Goal: Navigation & Orientation: Find specific page/section

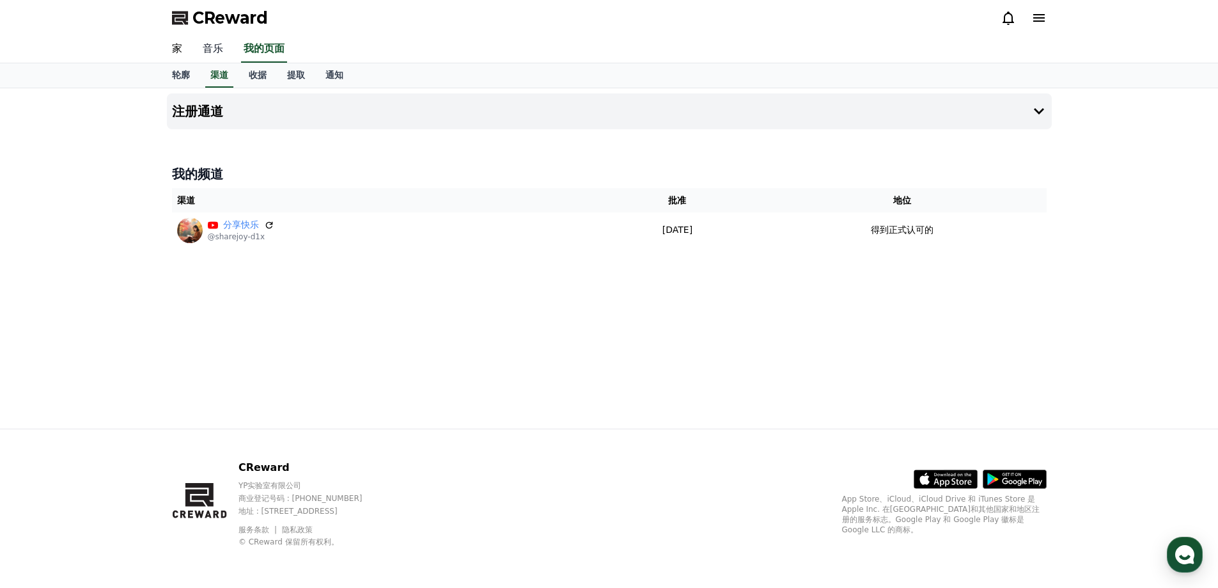
click at [222, 43] on font "音乐" at bounding box center [213, 48] width 20 height 12
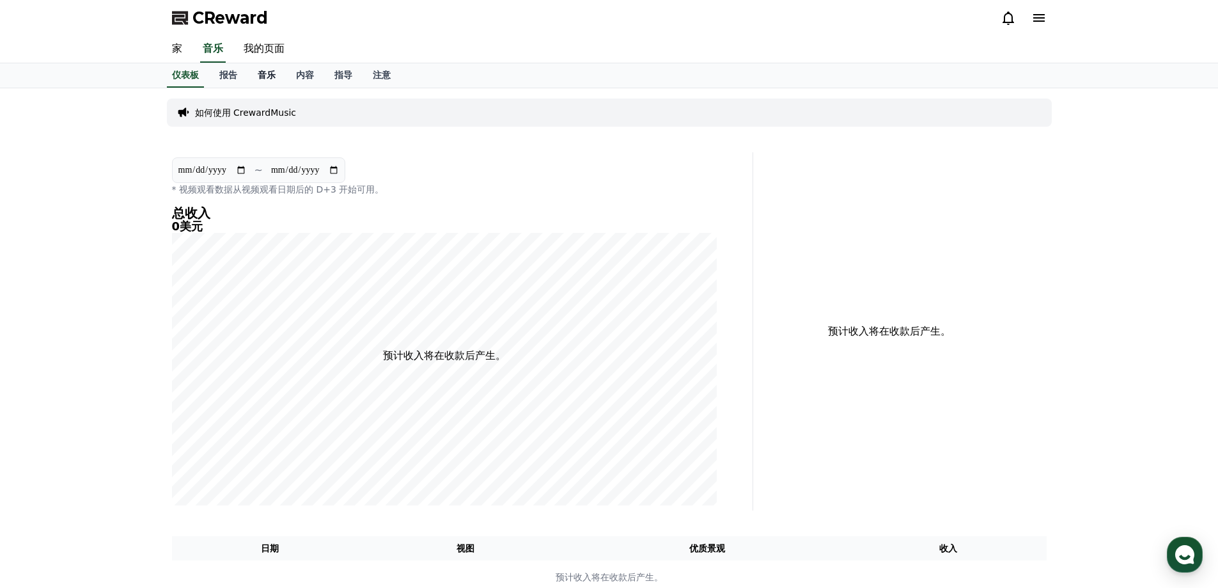
click at [270, 75] on font "音乐" at bounding box center [267, 75] width 18 height 10
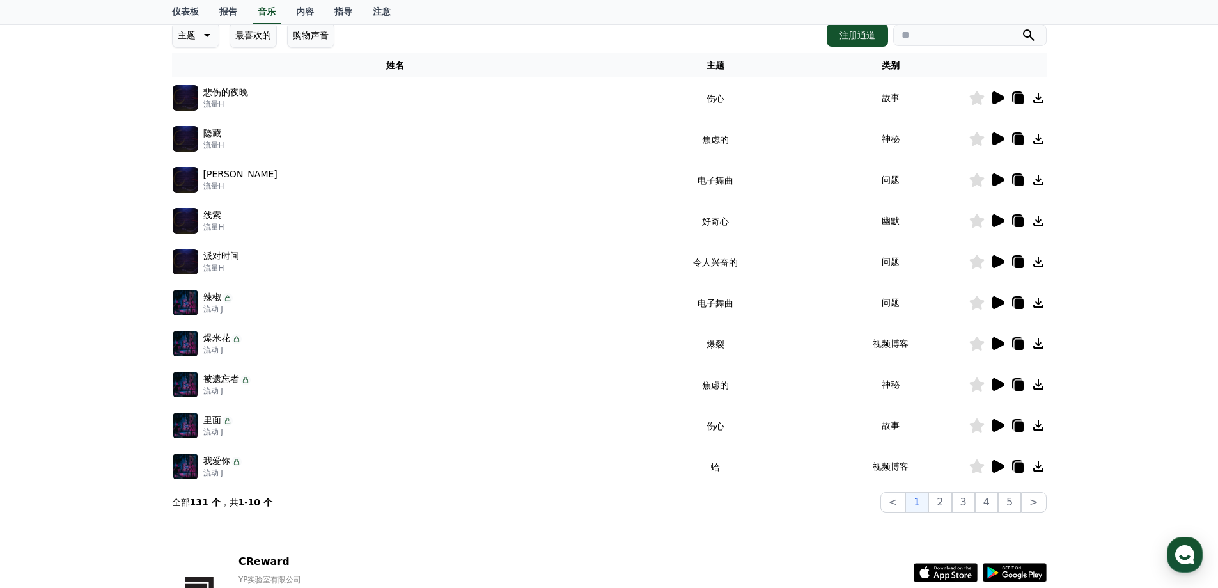
scroll to position [192, 0]
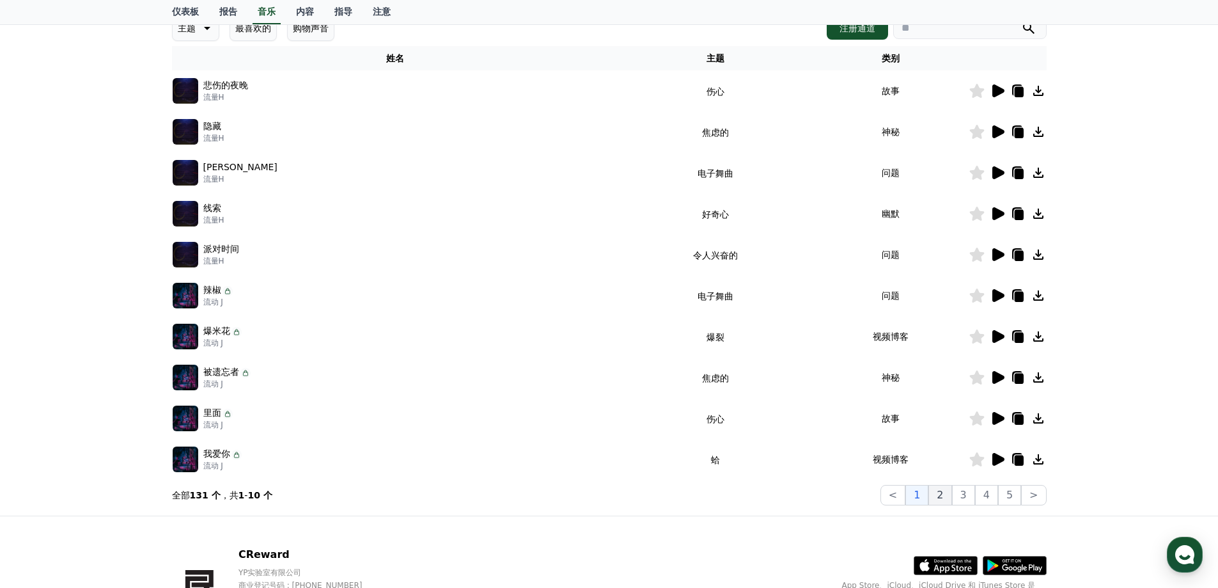
click at [952, 492] on button "2" at bounding box center [963, 495] width 23 height 20
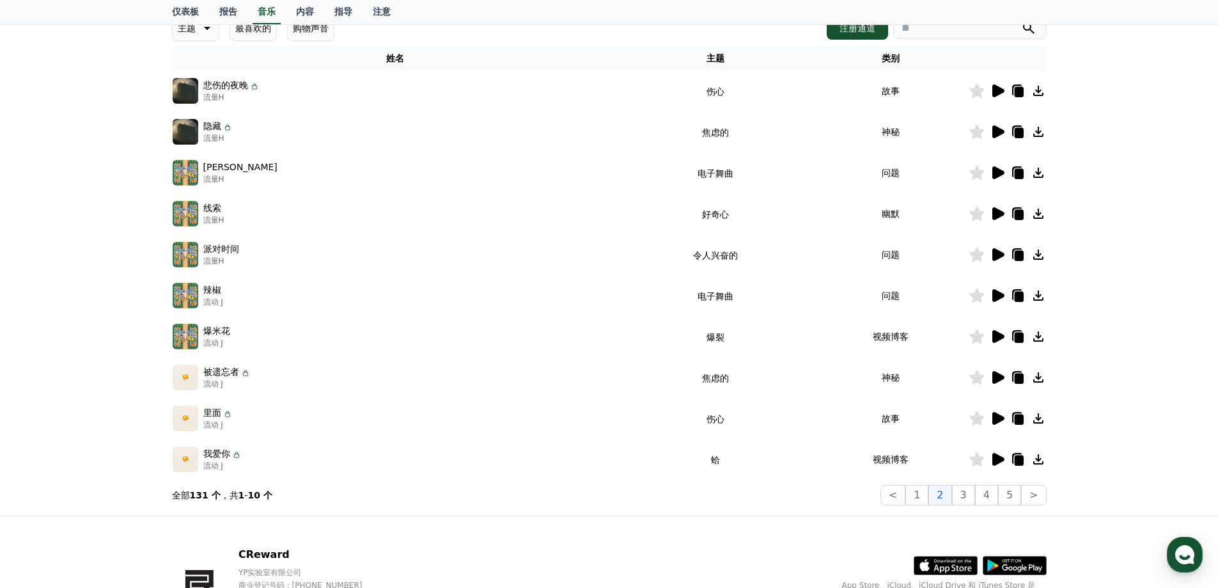
click at [1002, 171] on icon at bounding box center [998, 172] width 12 height 13
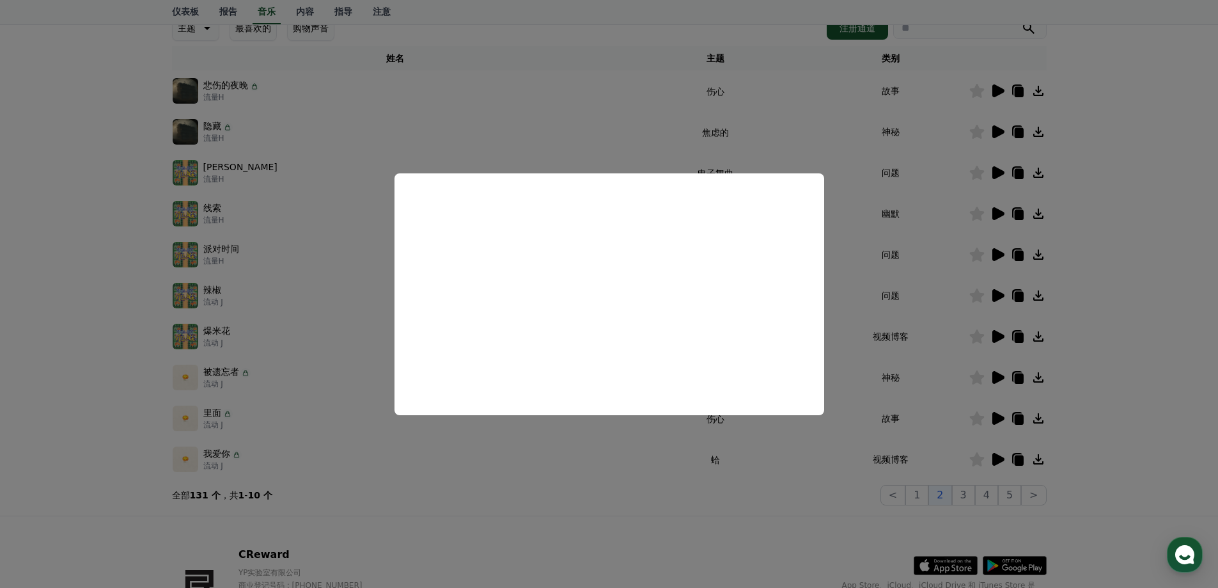
click at [606, 453] on button "close modal" at bounding box center [609, 294] width 1218 height 588
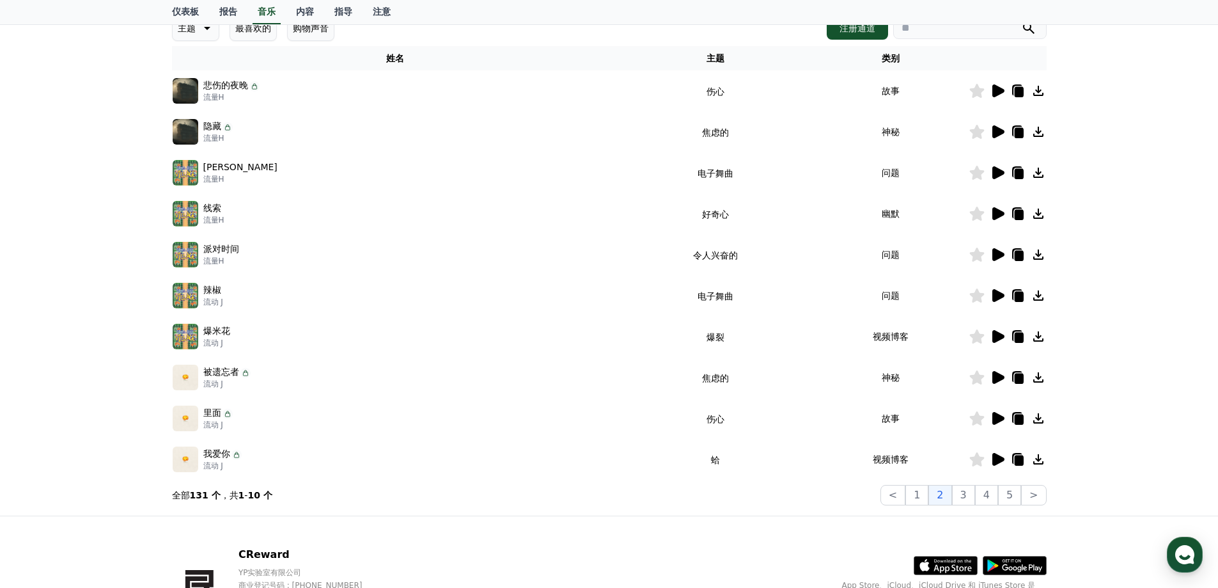
click at [992, 339] on icon at bounding box center [997, 336] width 15 height 15
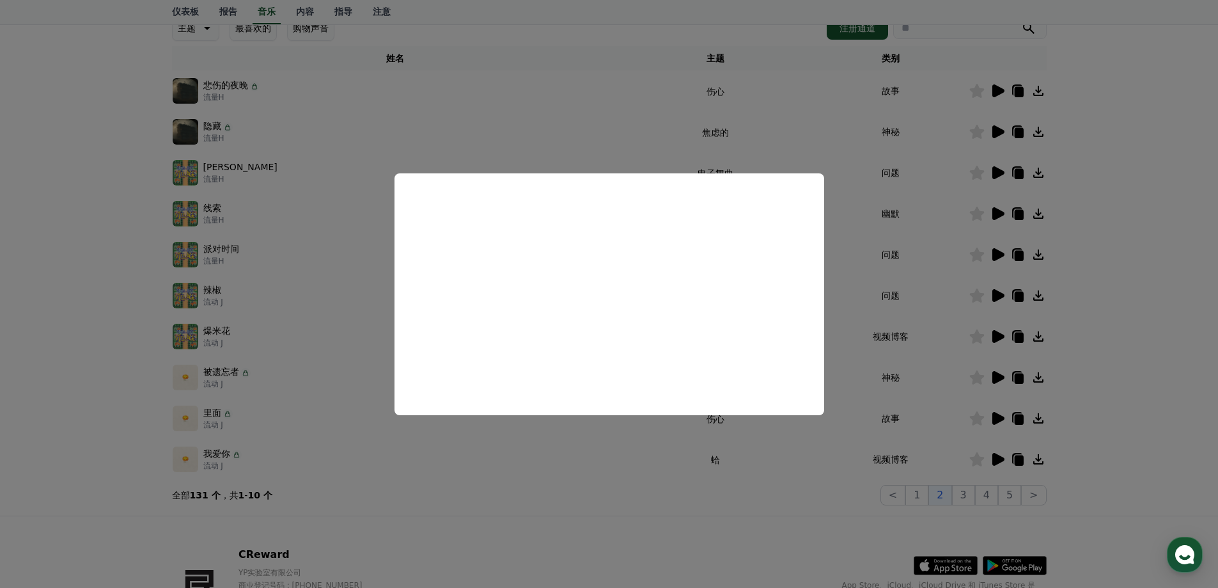
click at [586, 465] on button "close modal" at bounding box center [609, 294] width 1218 height 588
click at [619, 465] on td "蛤" at bounding box center [716, 459] width 194 height 41
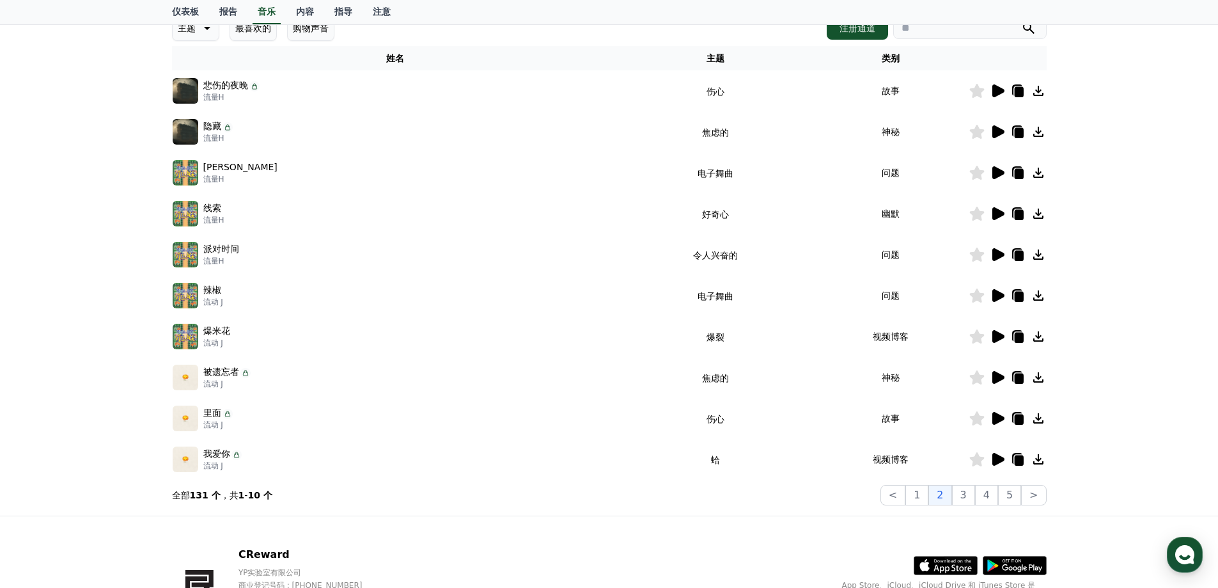
click at [1012, 341] on icon at bounding box center [1017, 336] width 15 height 15
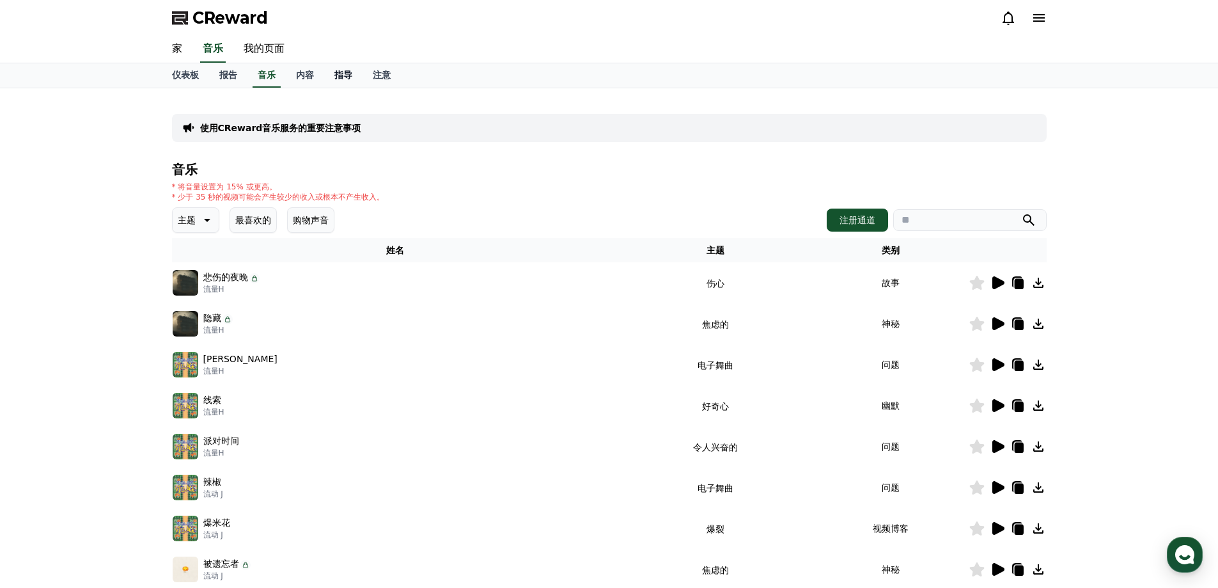
click at [345, 80] on font "指导" at bounding box center [343, 75] width 18 height 10
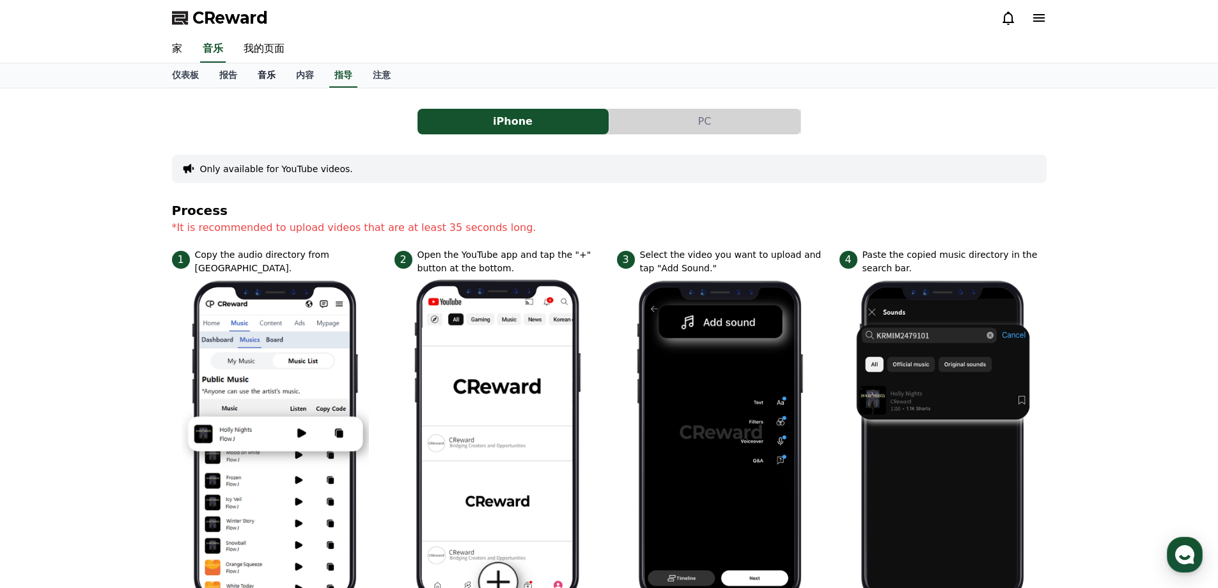
click at [271, 76] on font "音乐" at bounding box center [267, 75] width 18 height 10
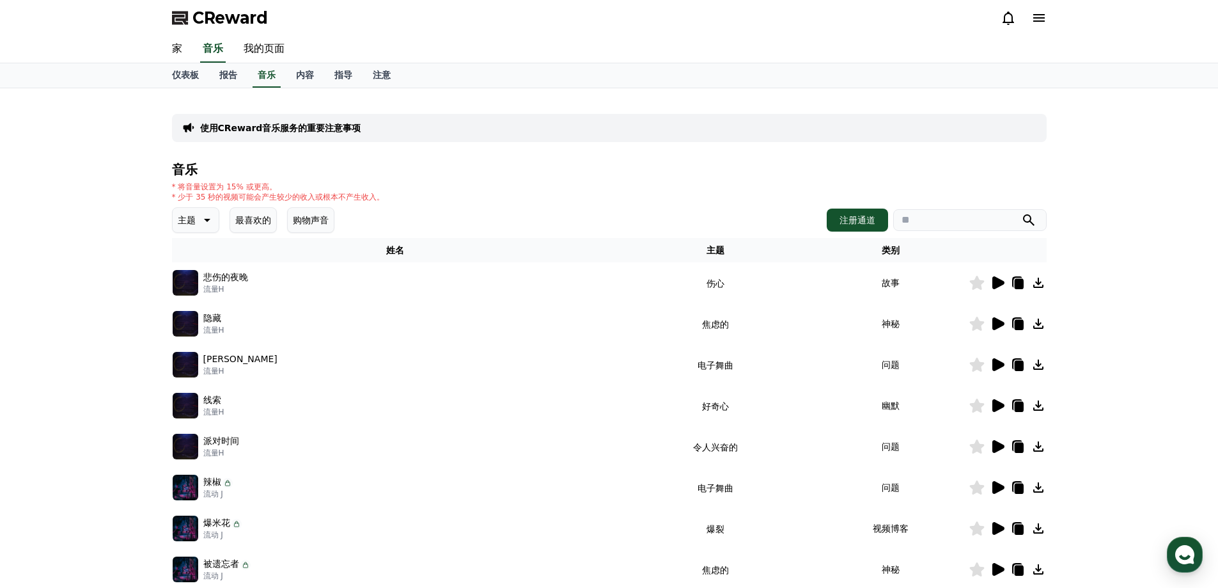
click at [1018, 446] on icon at bounding box center [1018, 447] width 9 height 10
click at [148, 194] on div "使用CReward音乐服务的重要注意事项 音乐 * 将音量设置为 15% 或更高。 * 少于 35 秒的视频可能会产生较少的收入或根本不产生收入。 主题 最喜…" at bounding box center [609, 397] width 1218 height 619
click at [226, 77] on font "报告" at bounding box center [228, 75] width 18 height 10
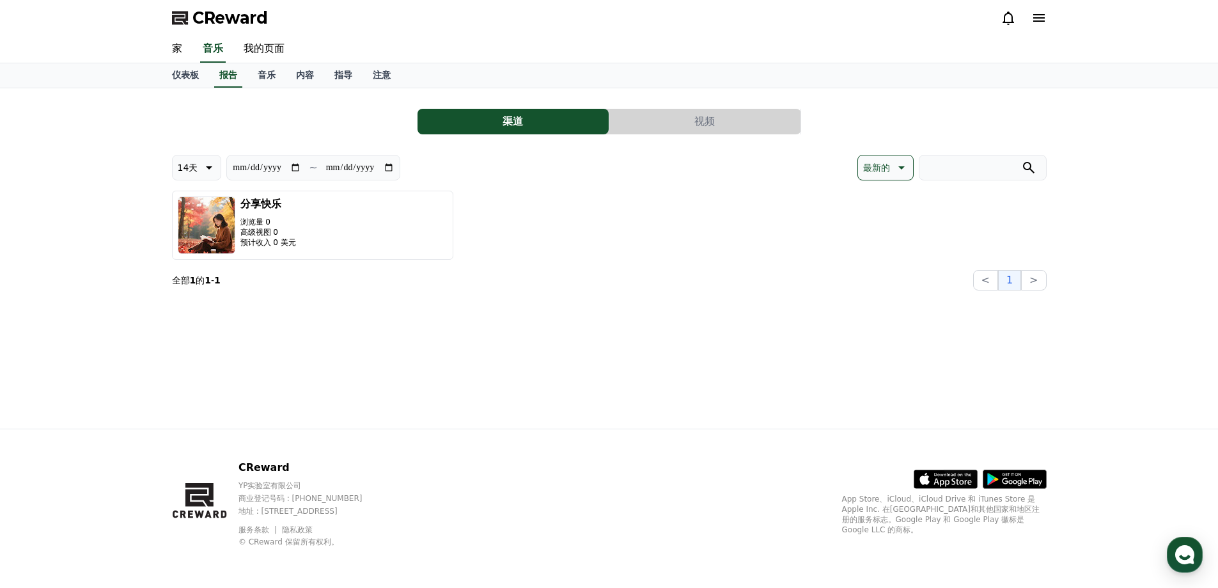
click at [717, 129] on button "视频" at bounding box center [704, 122] width 191 height 26
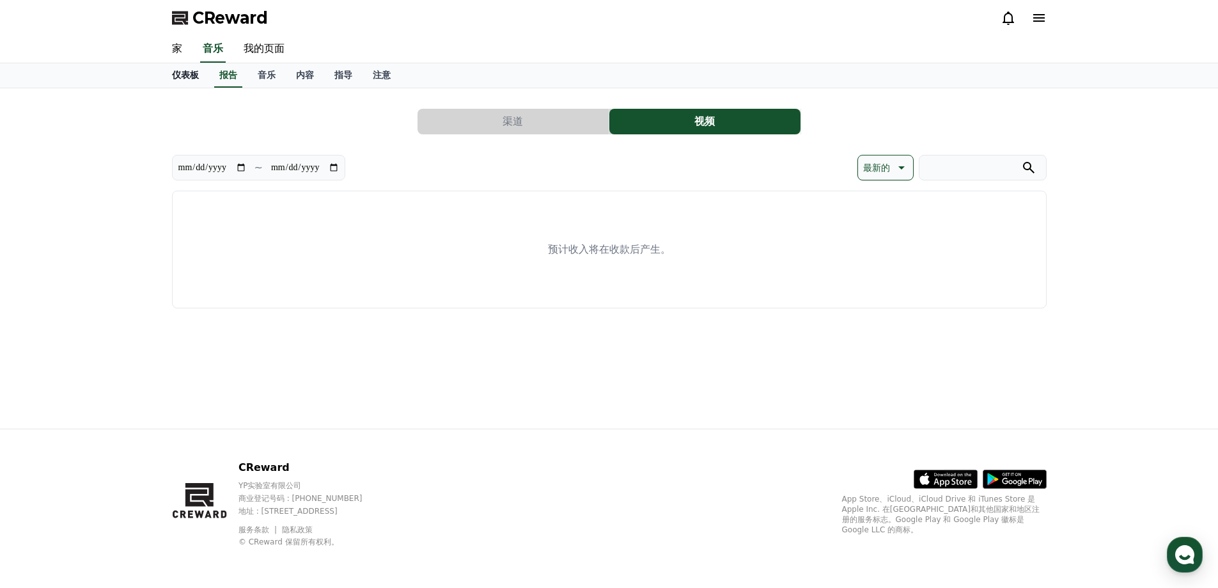
click at [177, 75] on font "仪表板" at bounding box center [185, 75] width 27 height 10
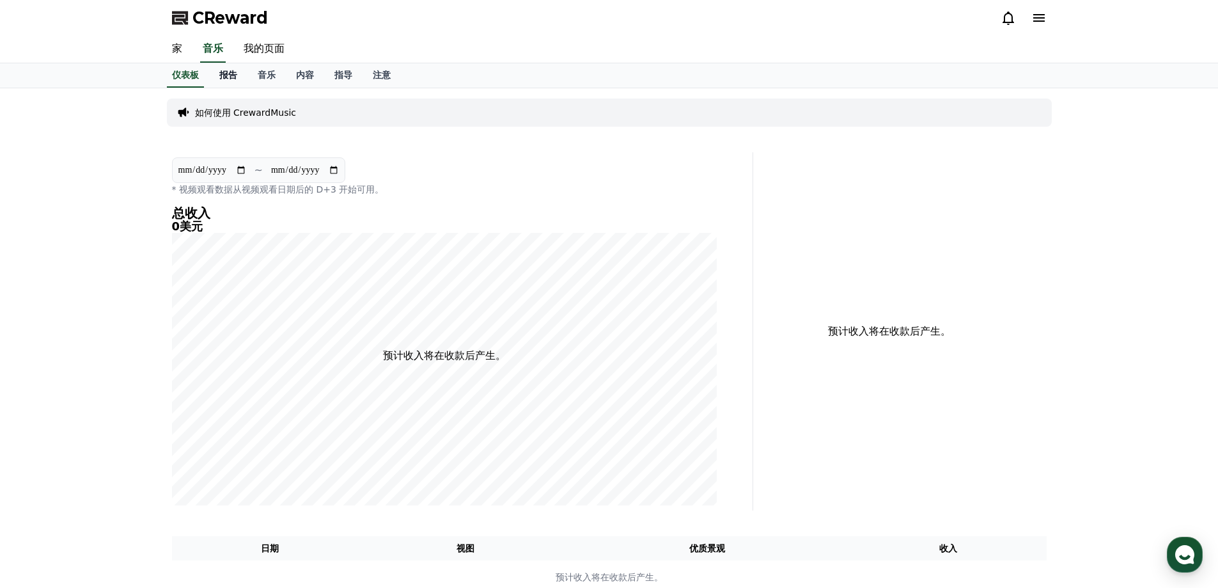
click at [227, 77] on font "报告" at bounding box center [228, 75] width 18 height 10
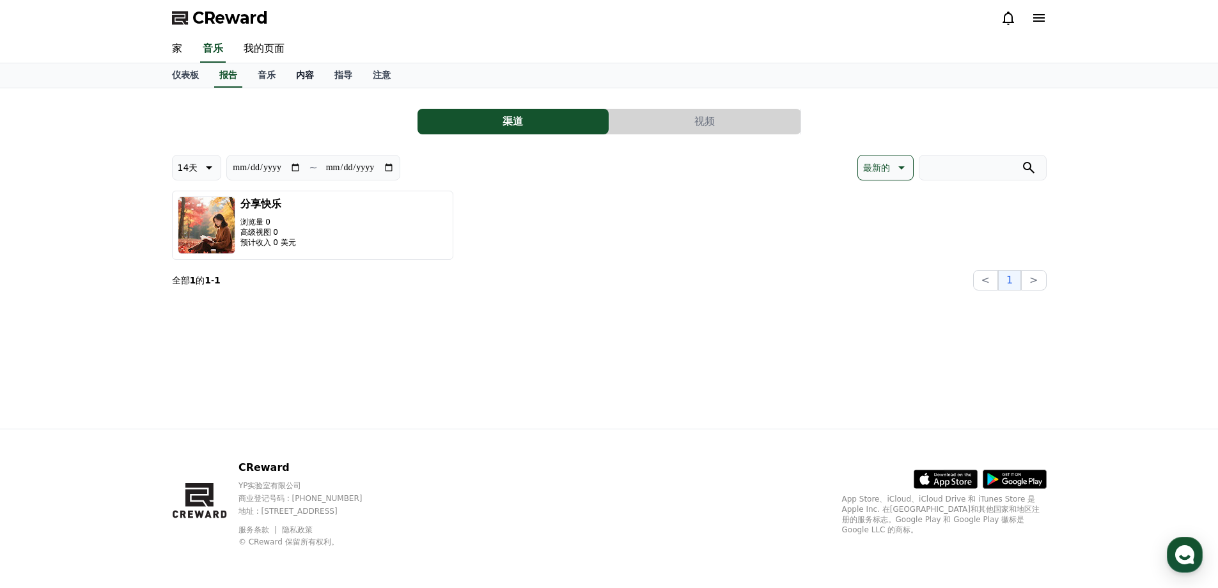
click at [302, 75] on font "内容" at bounding box center [305, 75] width 18 height 10
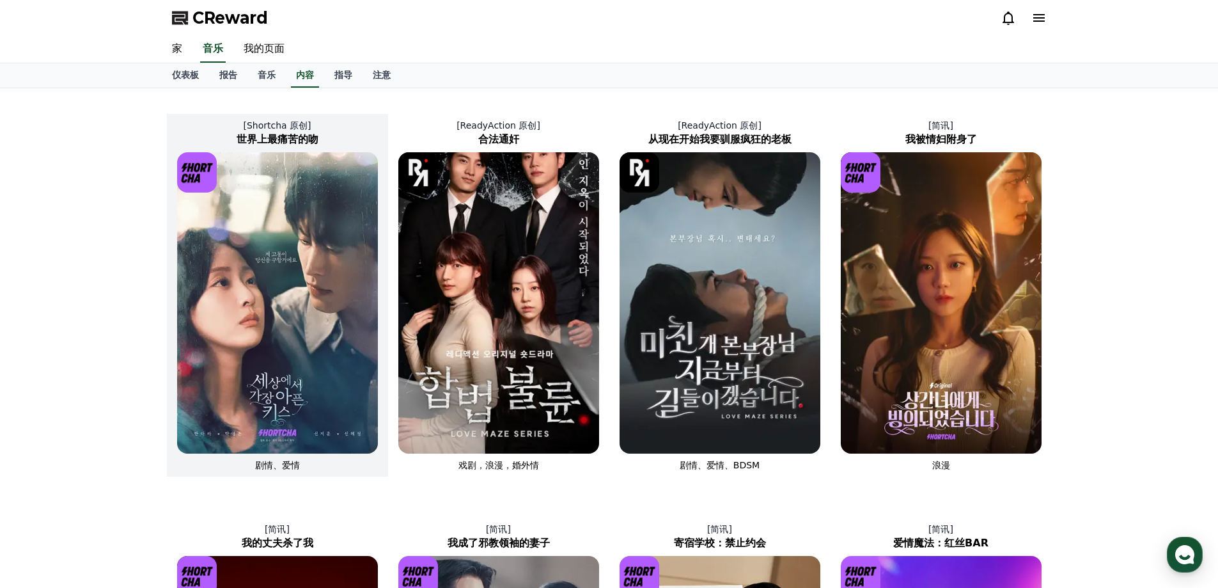
click at [304, 300] on img at bounding box center [277, 302] width 201 height 301
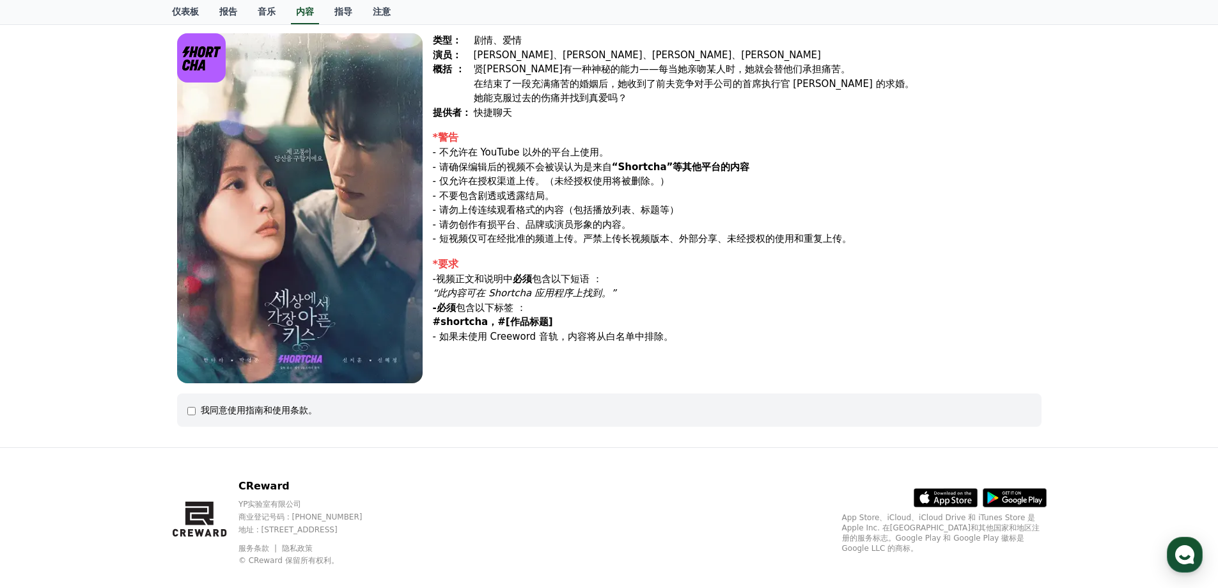
scroll to position [122, 0]
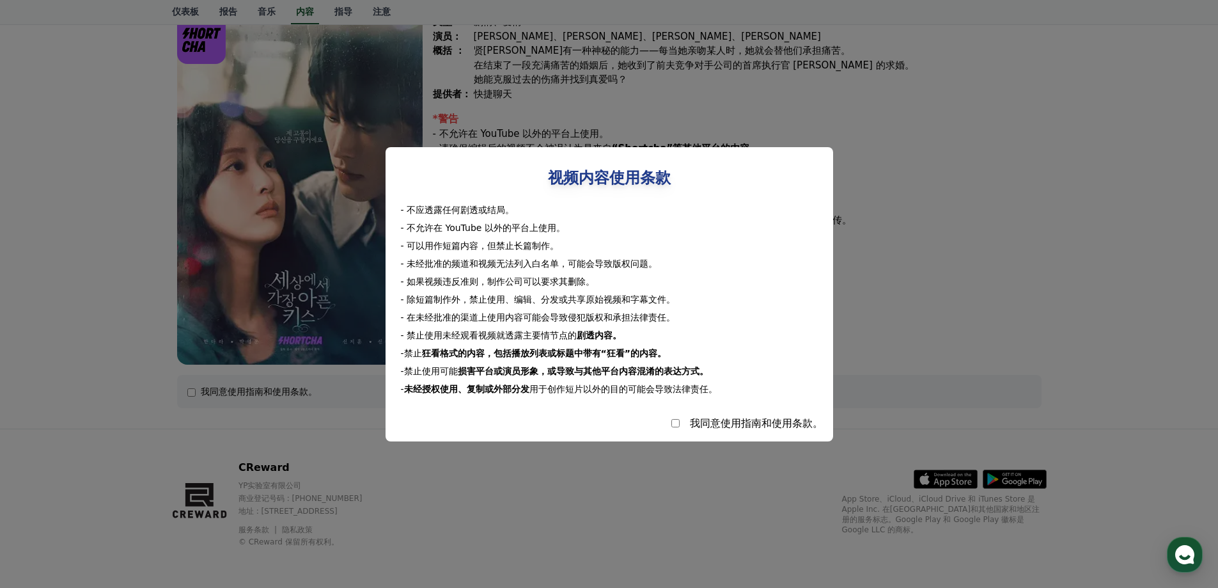
click at [345, 403] on button "关闭模态框" at bounding box center [609, 294] width 1218 height 588
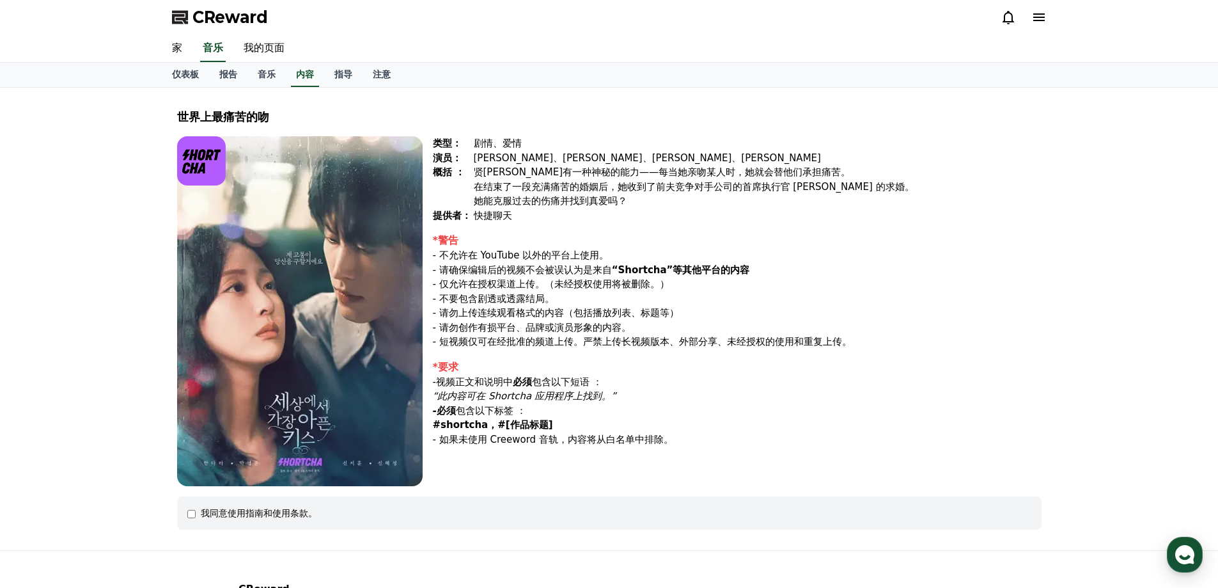
scroll to position [0, 0]
click at [370, 76] on link "注意" at bounding box center [381, 75] width 38 height 24
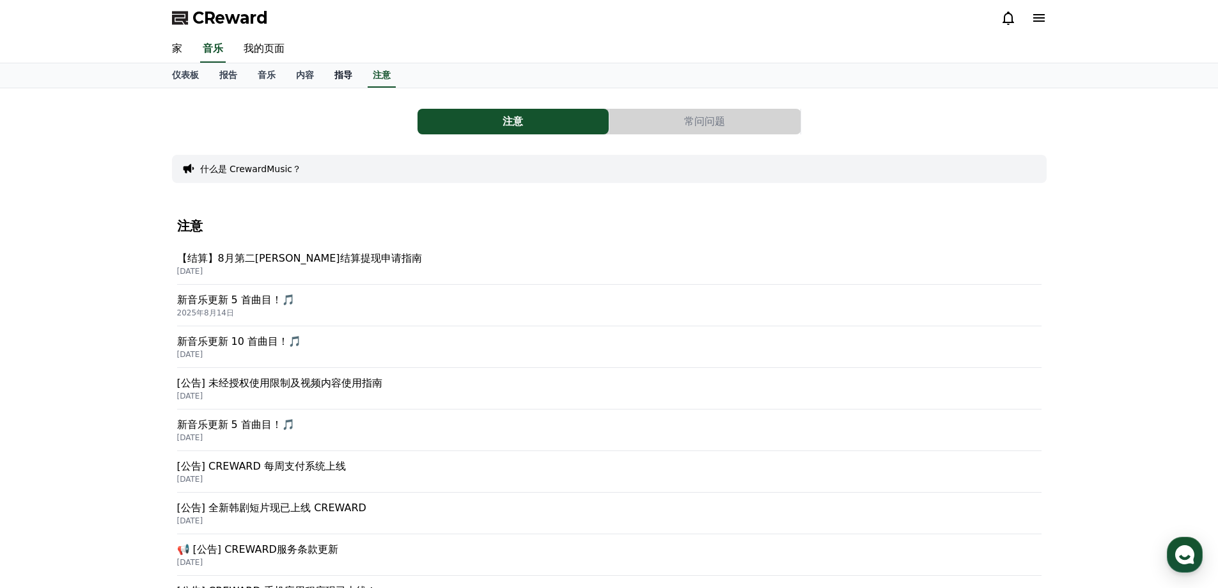
click at [344, 72] on font "指导" at bounding box center [343, 75] width 18 height 10
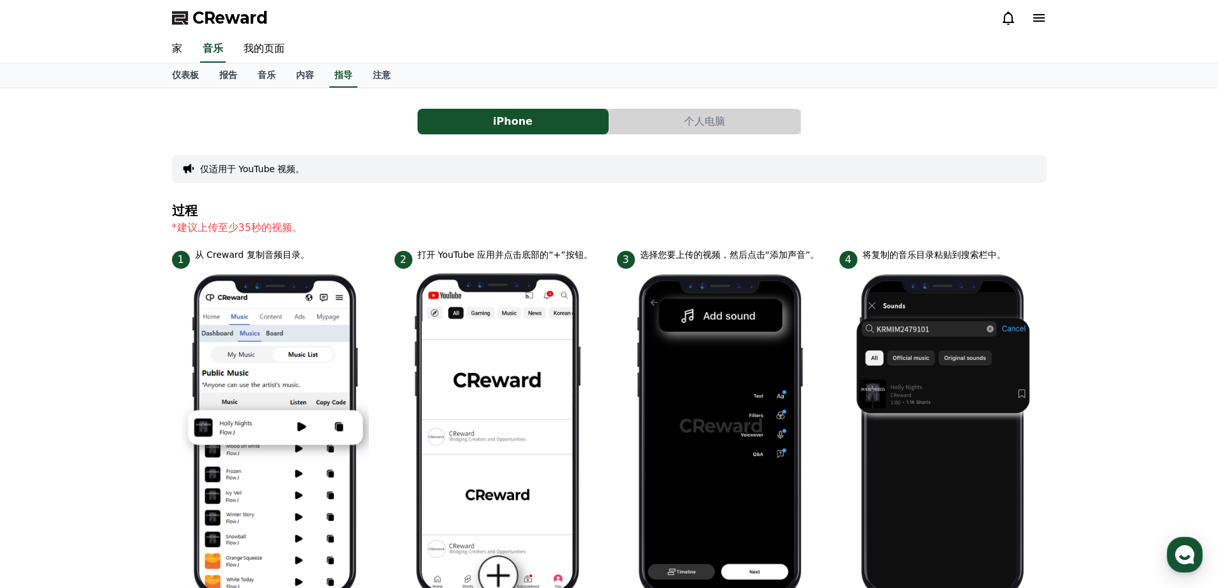
click at [663, 116] on button "个人电脑" at bounding box center [704, 122] width 191 height 26
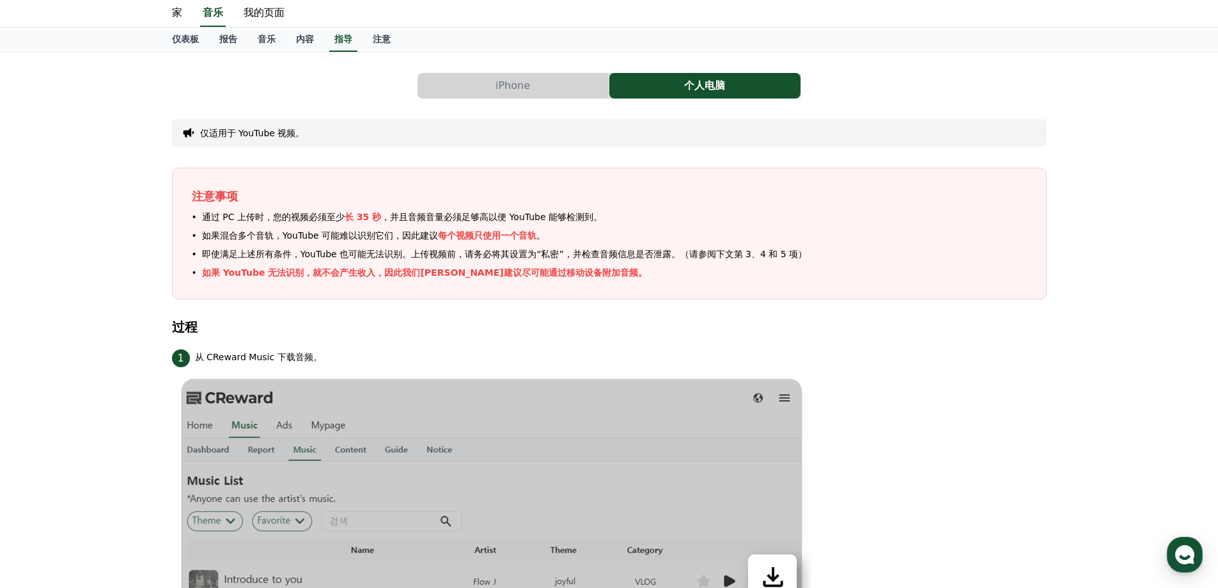
scroll to position [64, 0]
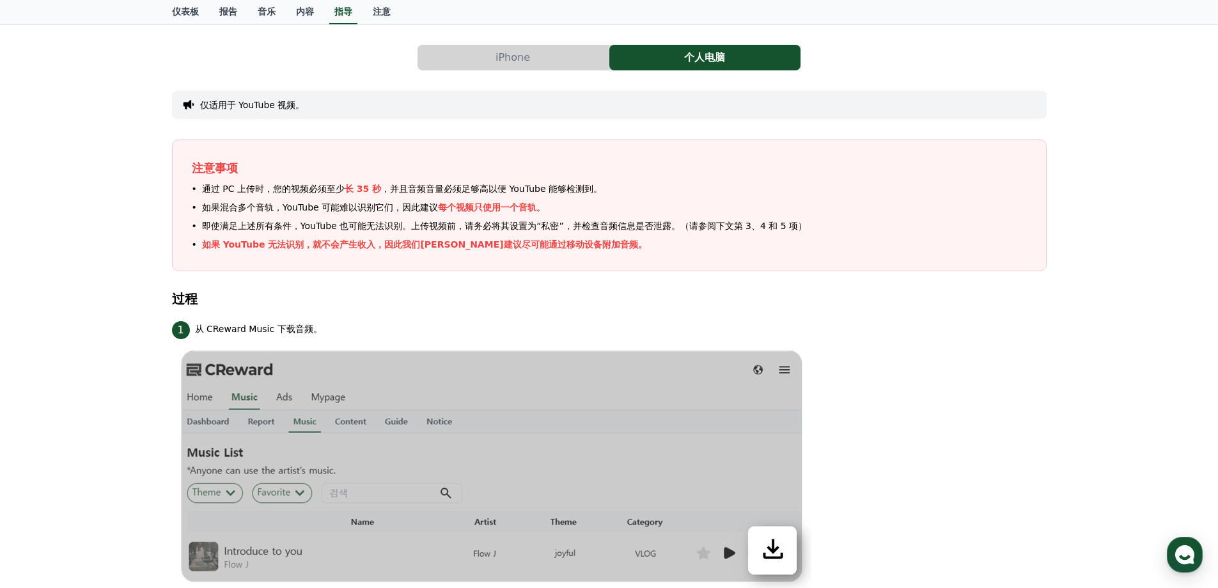
click at [528, 60] on font "iPhone" at bounding box center [512, 57] width 35 height 12
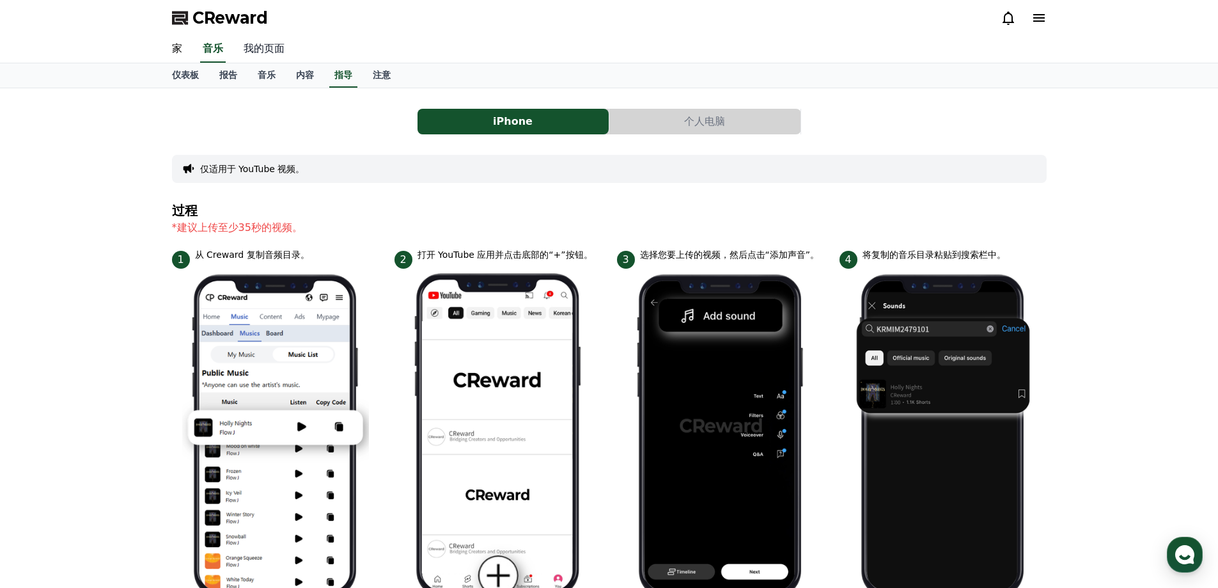
click at [279, 51] on font "我的页面" at bounding box center [264, 48] width 41 height 12
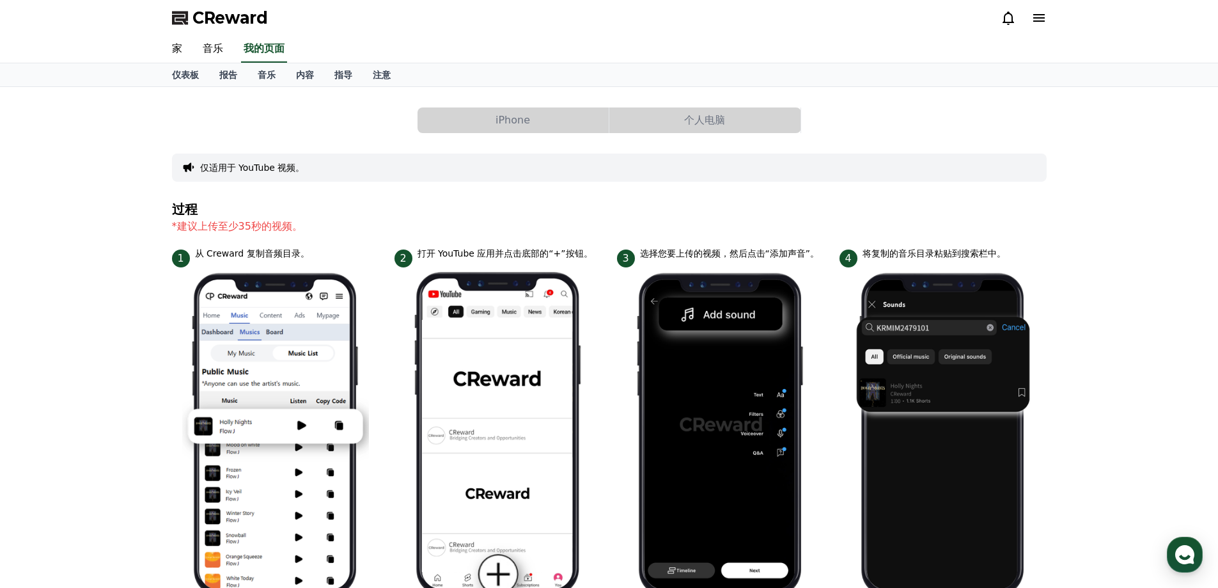
select select "**********"
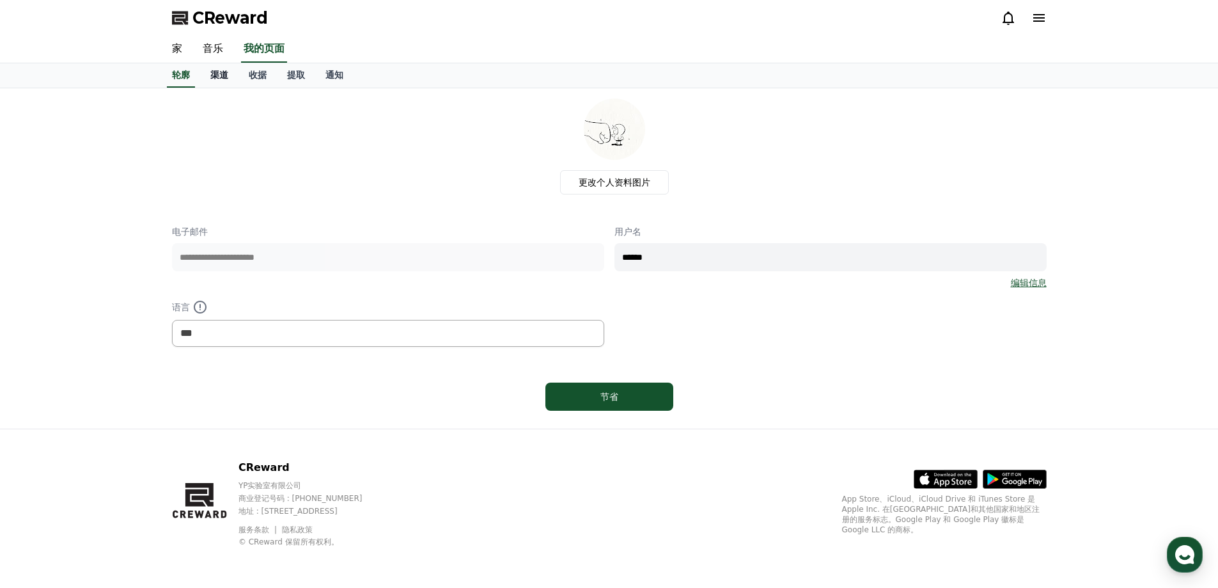
click at [218, 79] on font "渠道" at bounding box center [219, 75] width 18 height 10
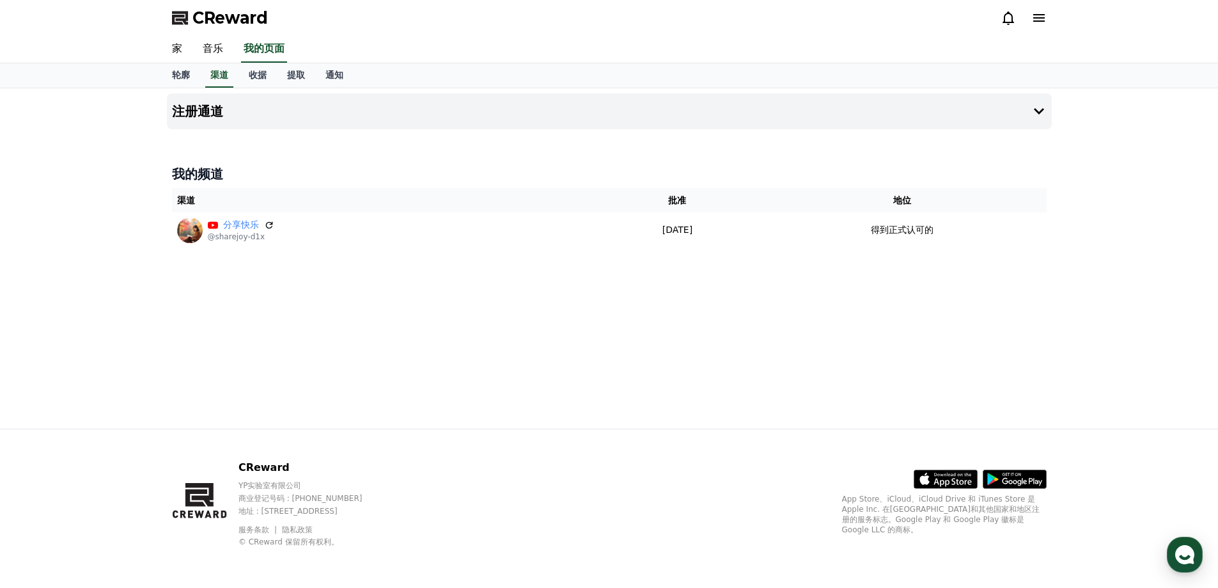
click at [547, 322] on div "注册通道 我的频道 渠道 批准 地位 分享快乐 @sharejoy-d1x [DATE] 08-21 得到正式认可的" at bounding box center [609, 258] width 895 height 340
click at [256, 76] on font "收据" at bounding box center [258, 75] width 18 height 10
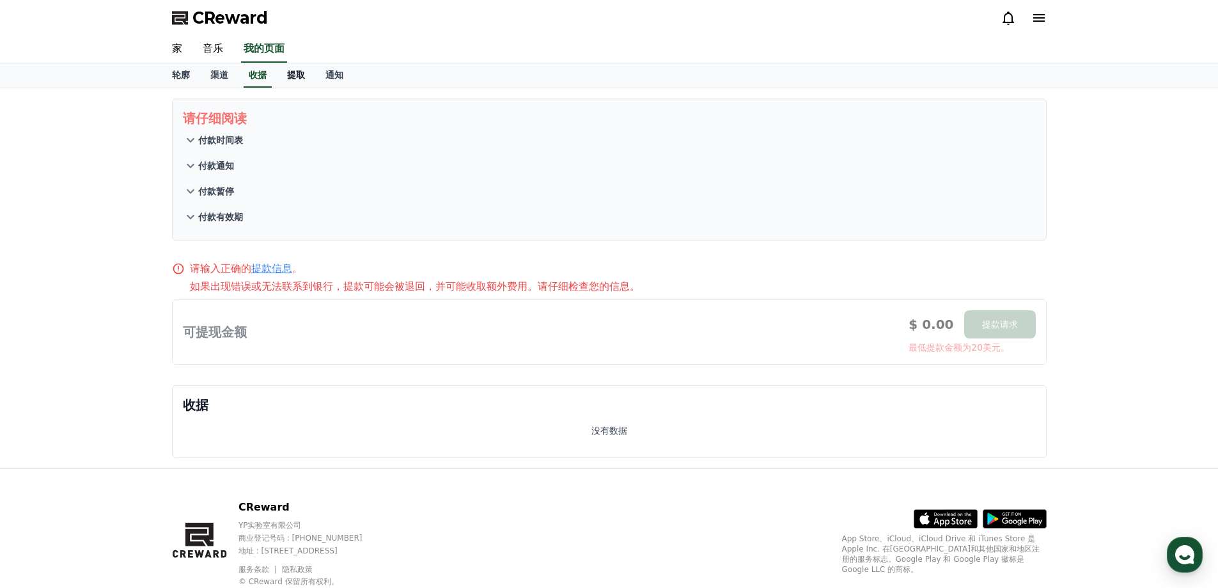
click at [293, 81] on link "提取" at bounding box center [296, 75] width 38 height 24
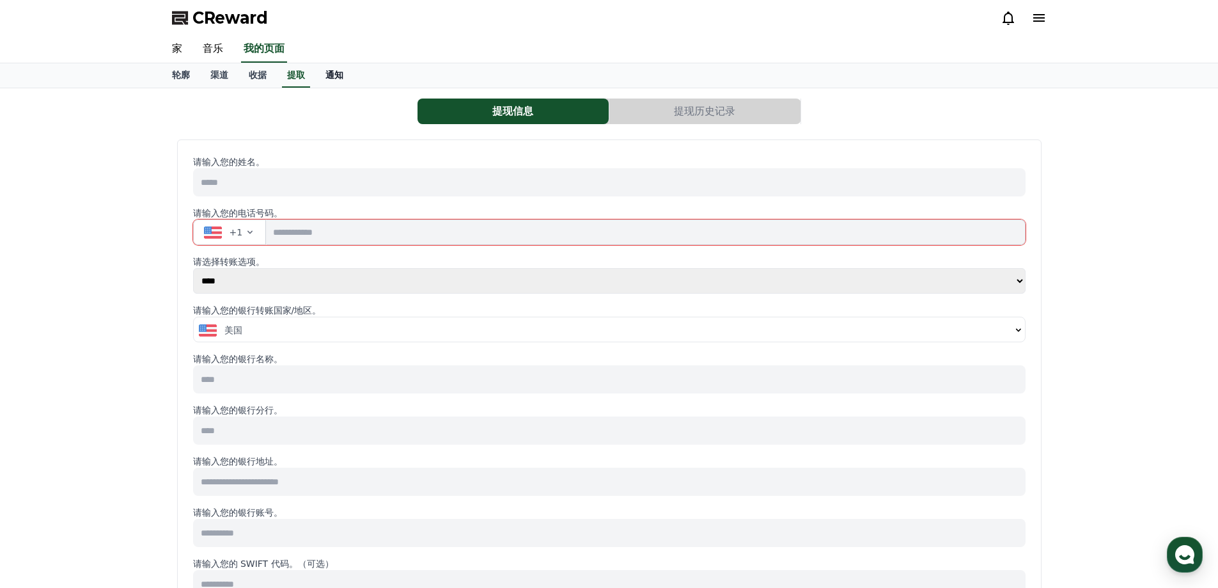
click at [332, 81] on link "通知" at bounding box center [334, 75] width 38 height 24
